Goal: Information Seeking & Learning: Find specific fact

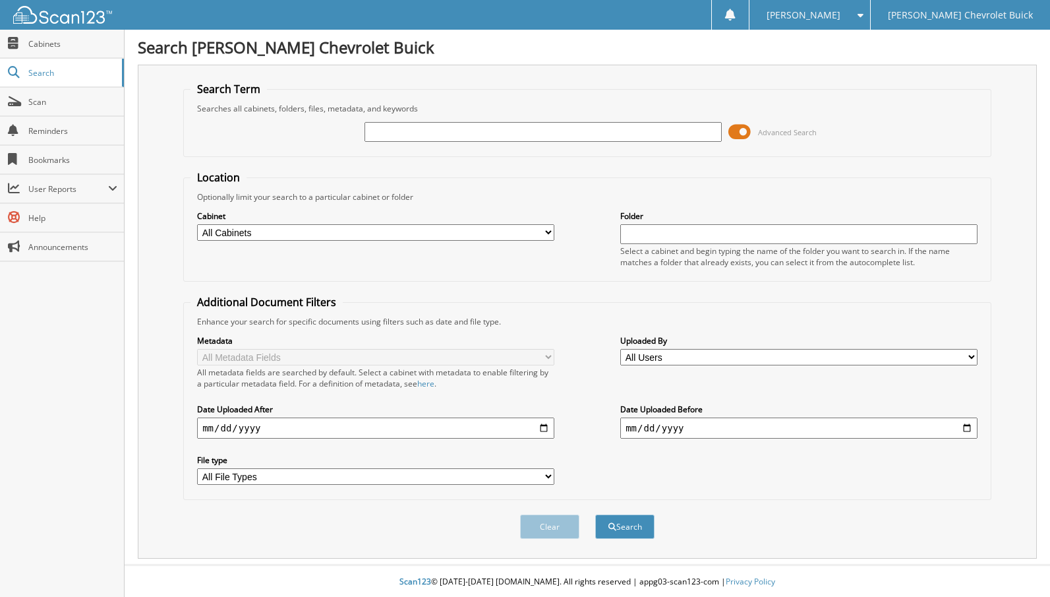
click at [409, 133] on input "text" at bounding box center [543, 132] width 357 height 20
click at [409, 133] on input "72268" at bounding box center [543, 132] width 357 height 20
type input "72268"
click at [595, 514] on button "Search" at bounding box center [624, 526] width 59 height 24
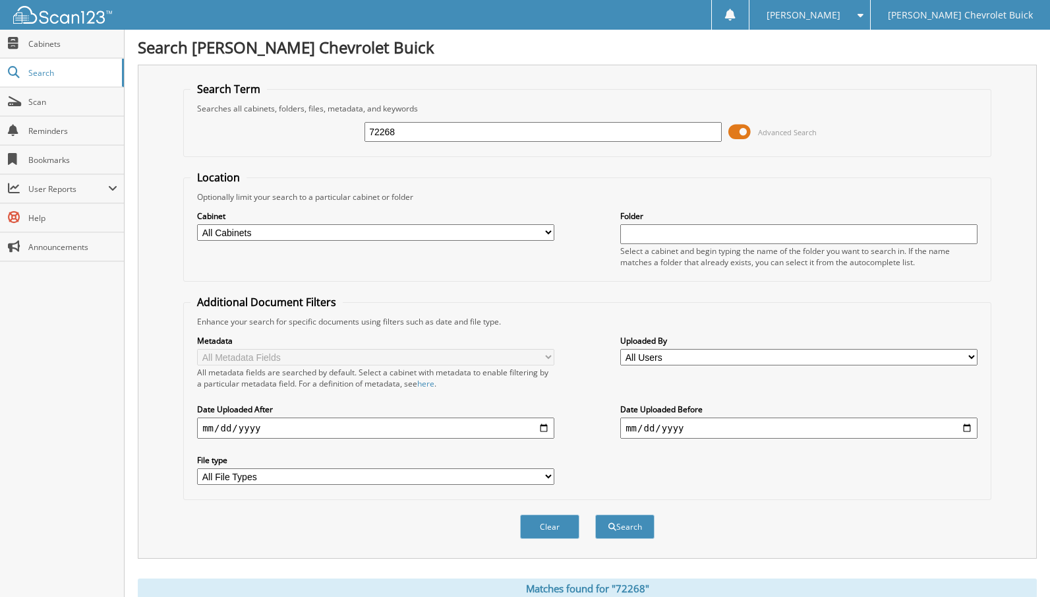
click at [740, 135] on span at bounding box center [740, 132] width 22 height 20
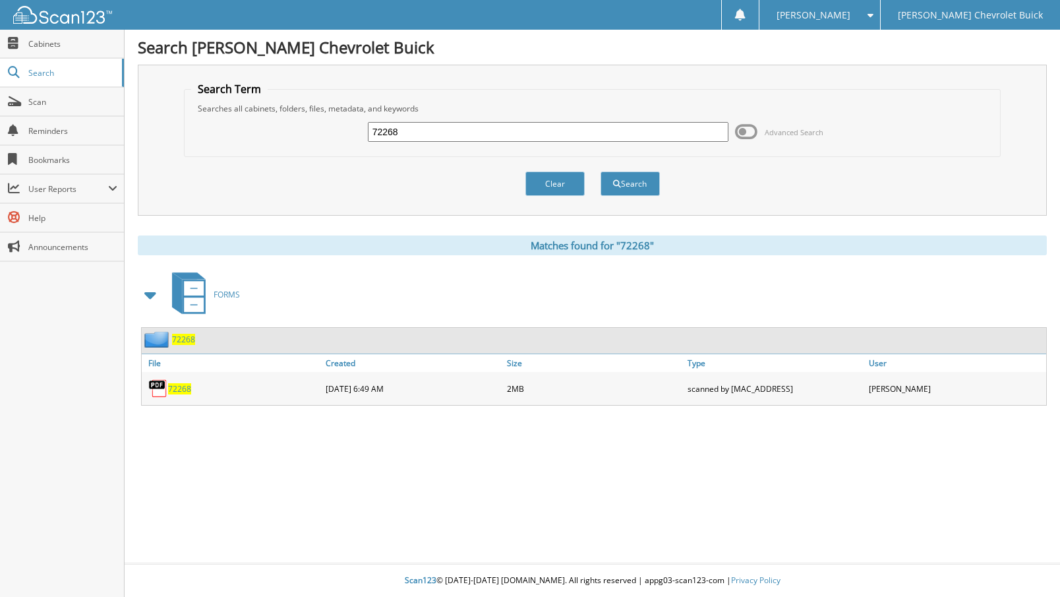
click at [182, 392] on span "72268" at bounding box center [179, 388] width 23 height 11
click at [179, 388] on span "72268" at bounding box center [179, 388] width 23 height 11
click at [391, 134] on input "72268" at bounding box center [548, 132] width 361 height 20
type input "72034"
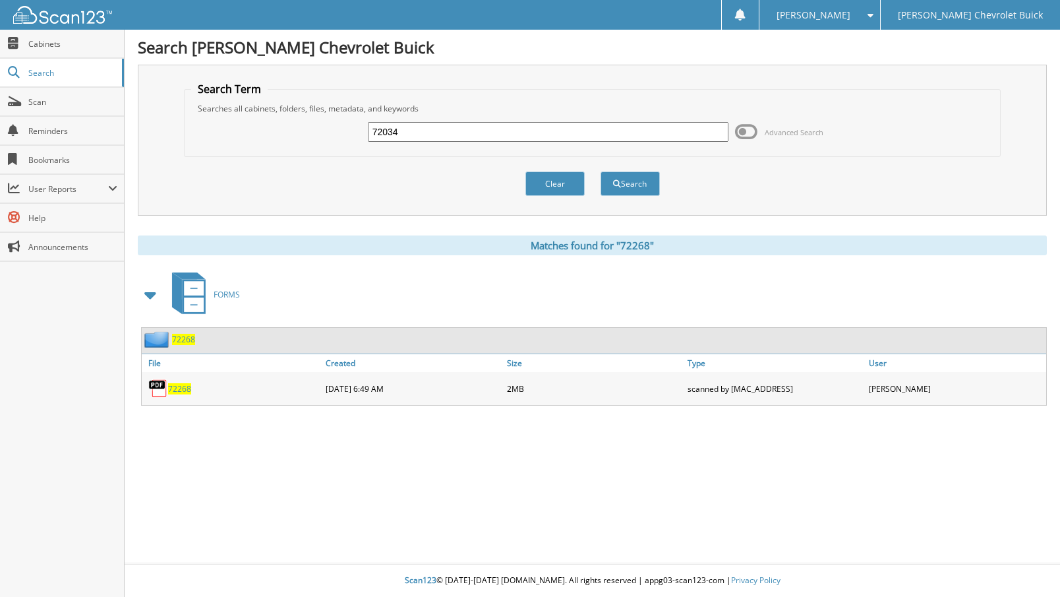
click at [601, 171] on button "Search" at bounding box center [630, 183] width 59 height 24
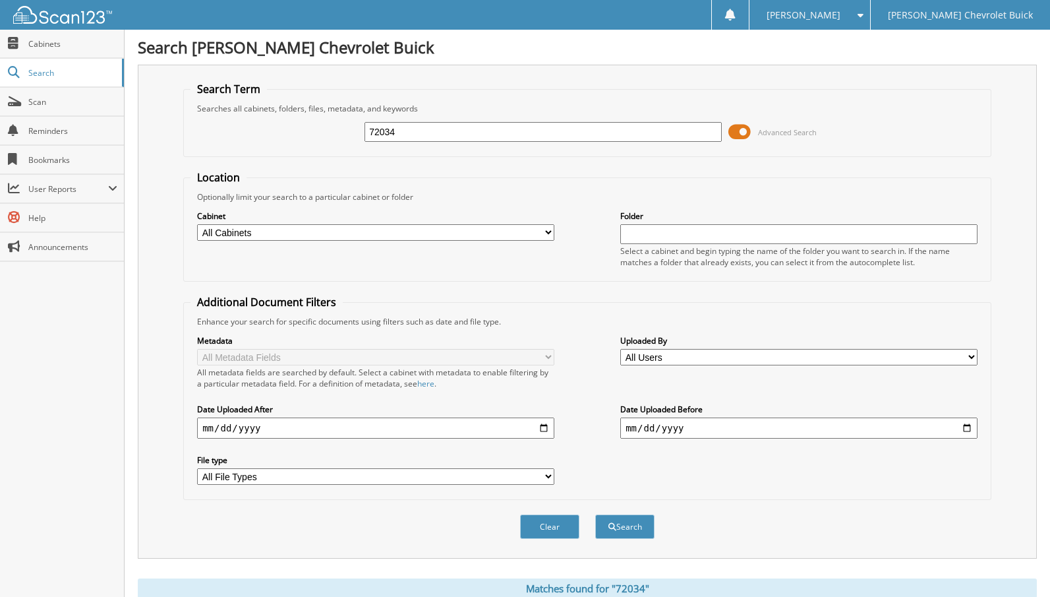
click at [747, 132] on span at bounding box center [740, 132] width 22 height 20
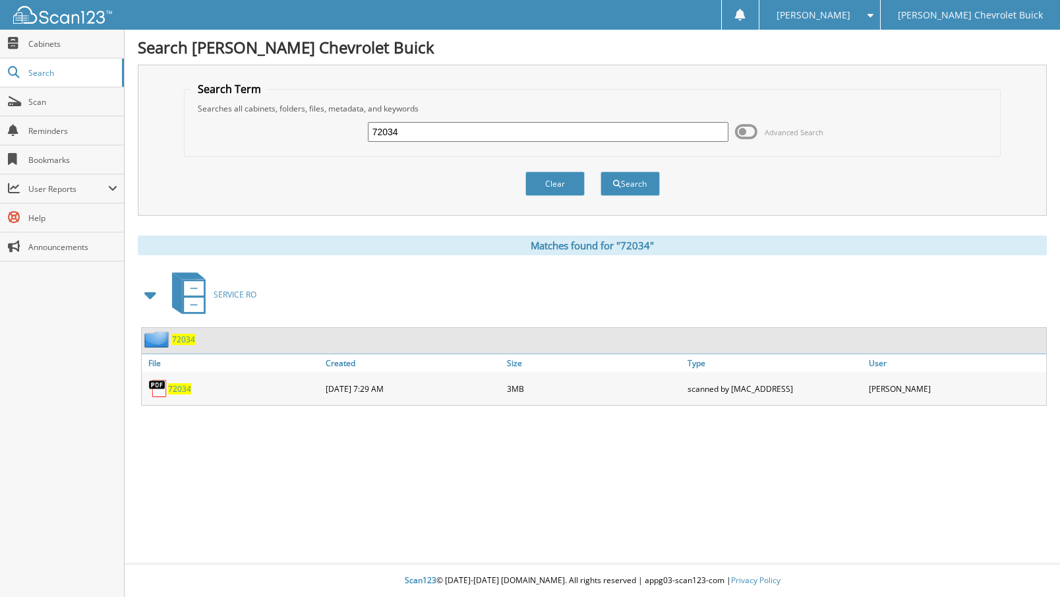
click at [175, 393] on span "72034" at bounding box center [179, 388] width 23 height 11
click at [176, 392] on span "72034" at bounding box center [179, 388] width 23 height 11
click at [181, 388] on span "72034" at bounding box center [179, 388] width 23 height 11
click at [574, 501] on div "Search Pollard Chevrolet Buick Search Term Searches all cabinets, folders, file…" at bounding box center [593, 298] width 936 height 597
click at [385, 131] on input "72034" at bounding box center [548, 132] width 361 height 20
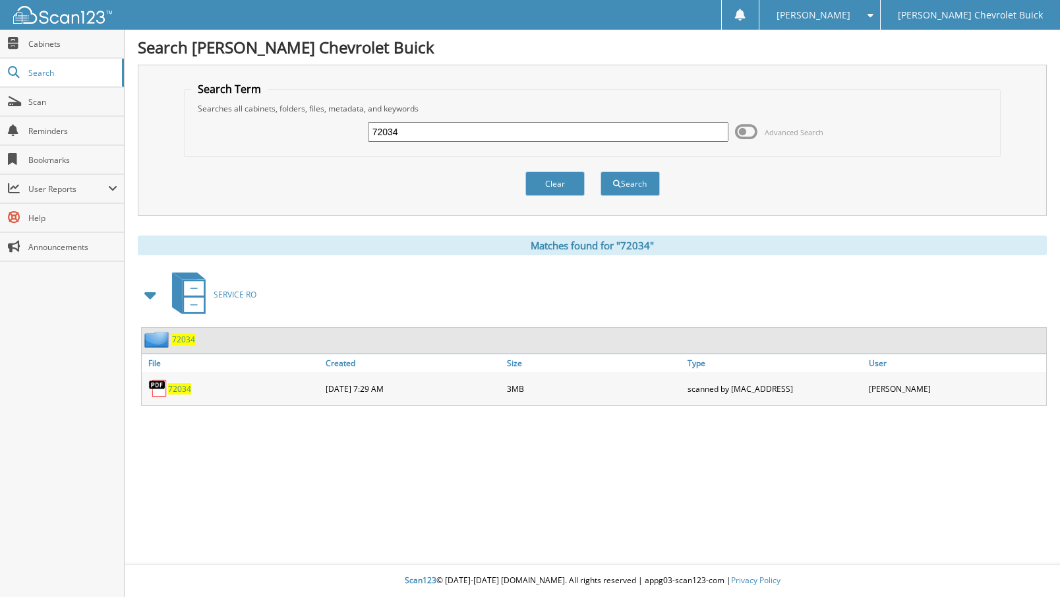
click at [384, 129] on input "72034" at bounding box center [548, 132] width 361 height 20
click at [386, 133] on input "72034" at bounding box center [548, 132] width 361 height 20
type input "72460"
click at [601, 171] on button "Search" at bounding box center [630, 183] width 59 height 24
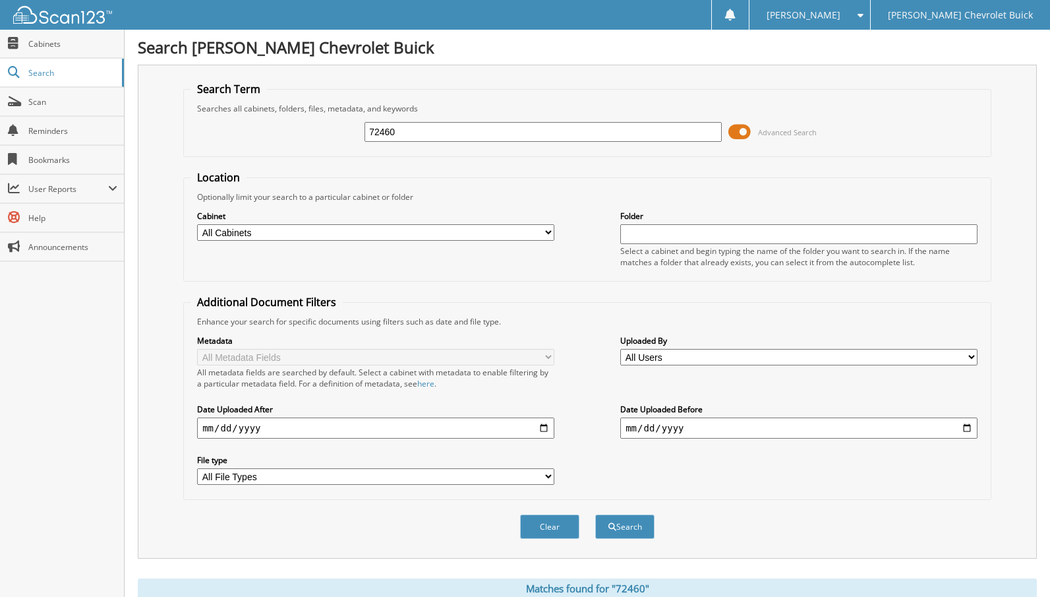
click at [402, 134] on input "72460" at bounding box center [543, 132] width 357 height 20
click at [736, 123] on span at bounding box center [740, 132] width 22 height 20
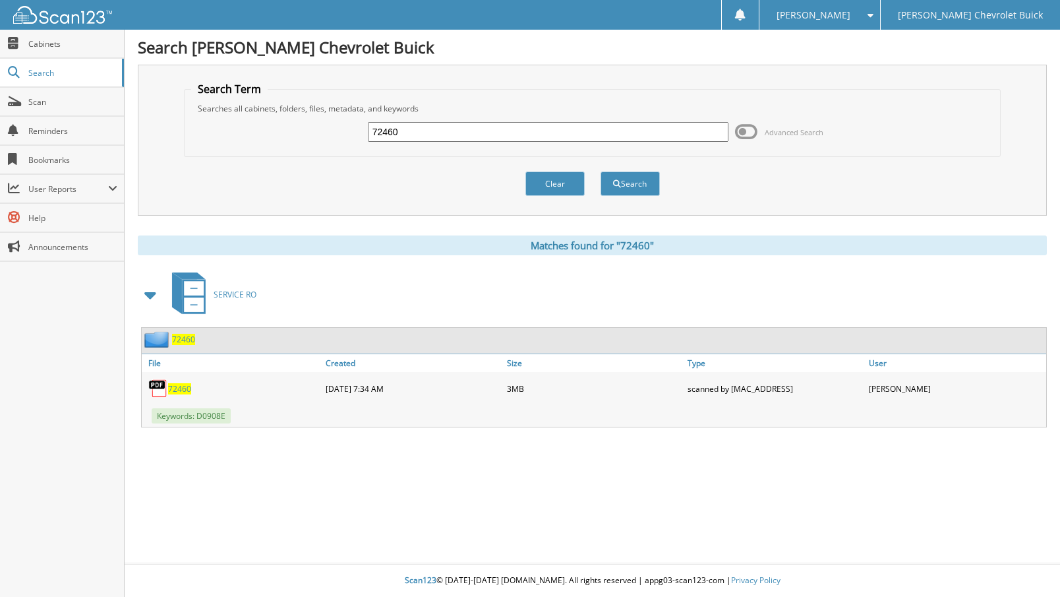
click at [185, 388] on span "72460" at bounding box center [179, 388] width 23 height 11
click at [418, 237] on div "Search Term Searches all cabinets, folders, files, metadata, and keywords 72460…" at bounding box center [592, 246] width 909 height 363
click at [712, 279] on div "SERVICE RO" at bounding box center [592, 294] width 909 height 52
drag, startPoint x: 753, startPoint y: 220, endPoint x: 789, endPoint y: 152, distance: 76.4
click at [777, 181] on div "Search Term Searches all cabinets, folders, files, metadata, and keywords 72460…" at bounding box center [592, 246] width 909 height 363
